Goal: Information Seeking & Learning: Compare options

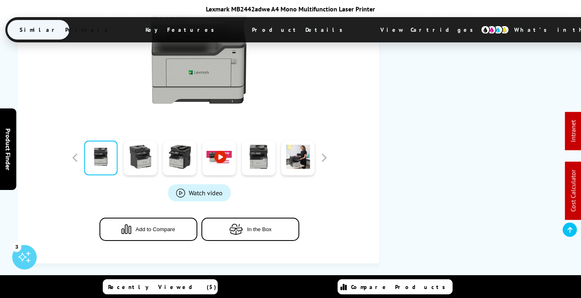
click at [368, 28] on span "View Cartridges" at bounding box center [430, 29] width 125 height 21
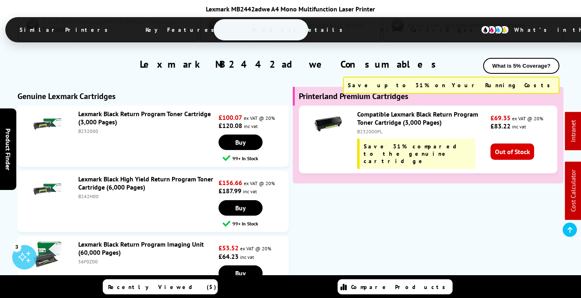
scroll to position [2087, 0]
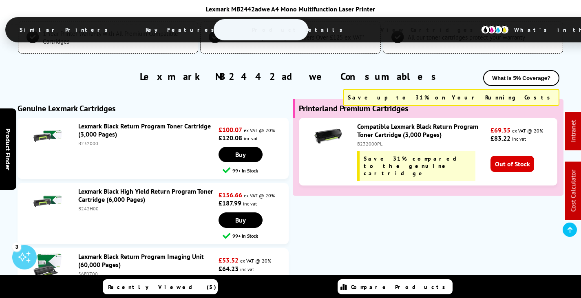
click at [88, 205] on div "B242H00" at bounding box center [147, 208] width 139 height 6
copy div "B242H00"
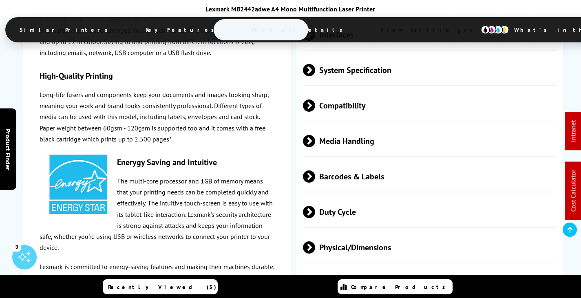
scroll to position [0, 0]
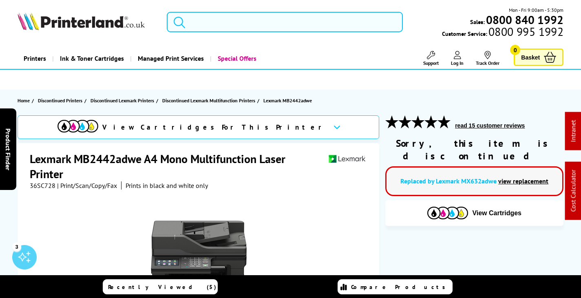
click at [252, 26] on input "search" at bounding box center [285, 22] width 236 height 20
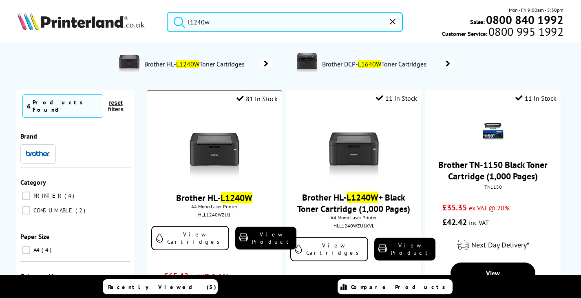
type input "l1240w"
click at [232, 148] on img at bounding box center [214, 147] width 61 height 61
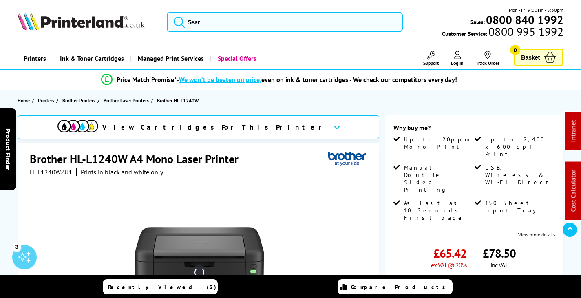
scroll to position [204, 0]
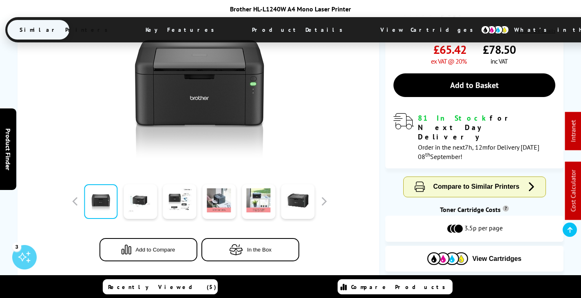
click at [480, 29] on img at bounding box center [494, 29] width 29 height 9
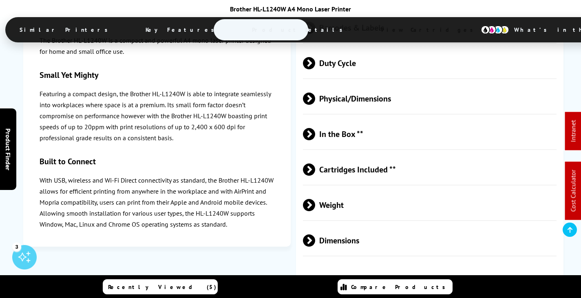
scroll to position [1693, 0]
click at [376, 154] on span "Cartridges Included **" at bounding box center [429, 169] width 253 height 31
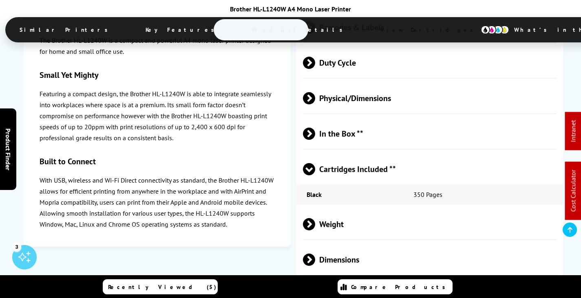
click at [326, 154] on span "Cartridges Included **" at bounding box center [429, 169] width 253 height 31
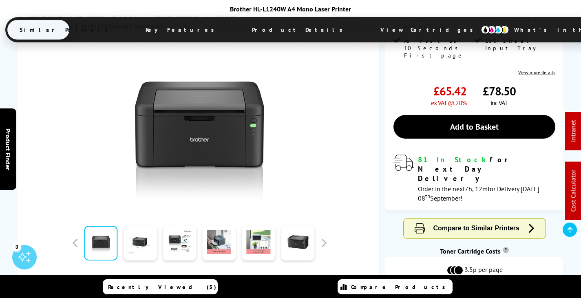
scroll to position [244, 0]
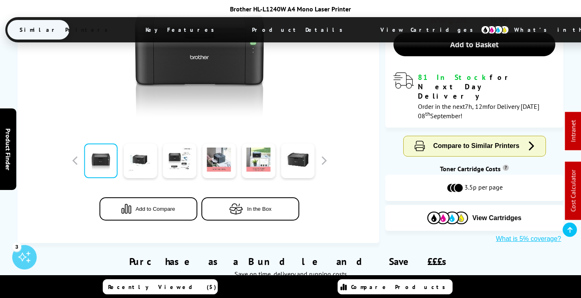
click at [368, 27] on span "View Cartridges" at bounding box center [430, 29] width 125 height 21
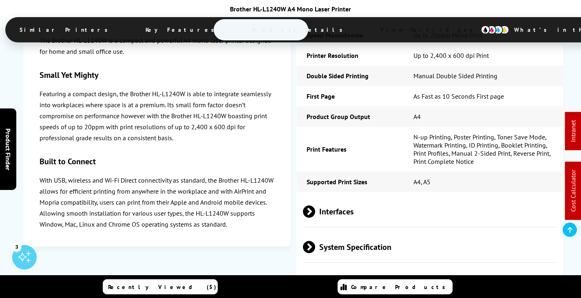
scroll to position [1611, 0]
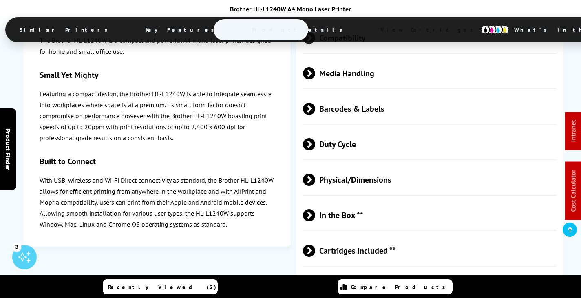
click at [376, 109] on div "Print Speed Monochrome Up to 20ppm Mono Print Printer Resolution Up to 2,400 x …" at bounding box center [429, 45] width 267 height 592
click at [376, 164] on span "Physical/Dimensions" at bounding box center [429, 179] width 253 height 31
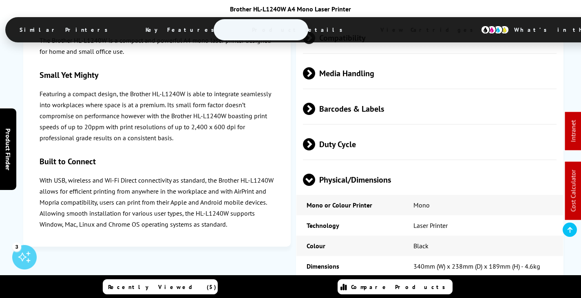
click at [377, 164] on span "Physical/Dimensions" at bounding box center [429, 179] width 253 height 31
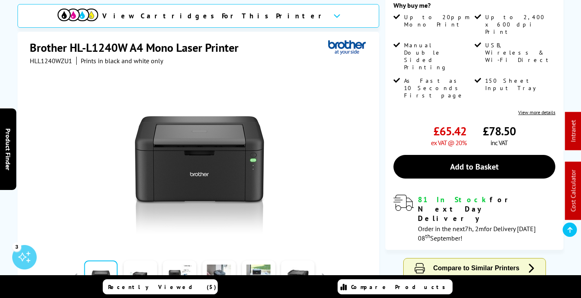
scroll to position [0, 0]
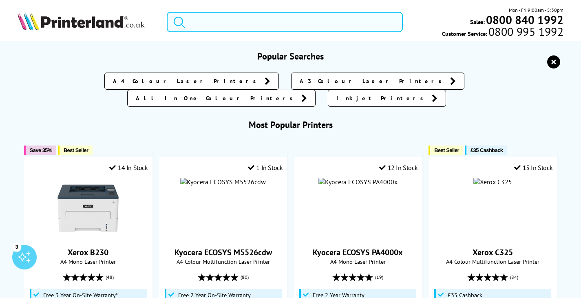
click at [252, 21] on input "search" at bounding box center [285, 22] width 236 height 20
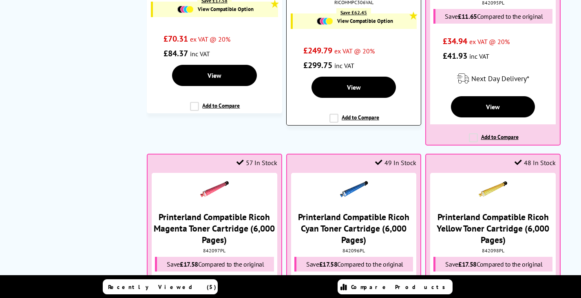
scroll to position [489, 0]
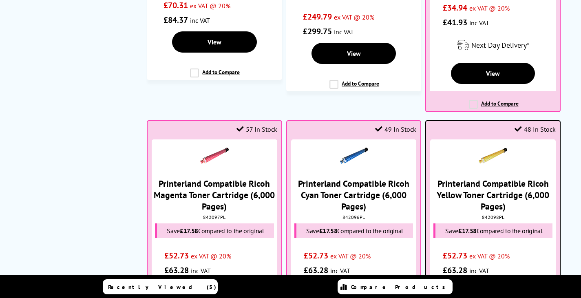
type input "mpc306"
click at [515, 186] on link "Printerland Compatible Ricoh Yellow Toner Cartridge (6,000 Pages)" at bounding box center [492, 195] width 112 height 34
